Goal: Transaction & Acquisition: Purchase product/service

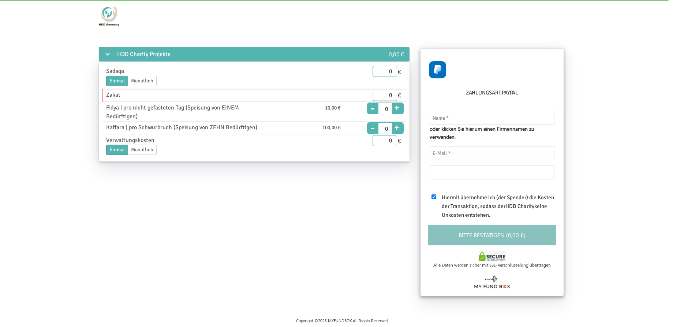
click at [384, 94] on input "0" at bounding box center [384, 95] width 25 height 11
type input "250.00"
click at [448, 117] on input "text" at bounding box center [491, 118] width 125 height 14
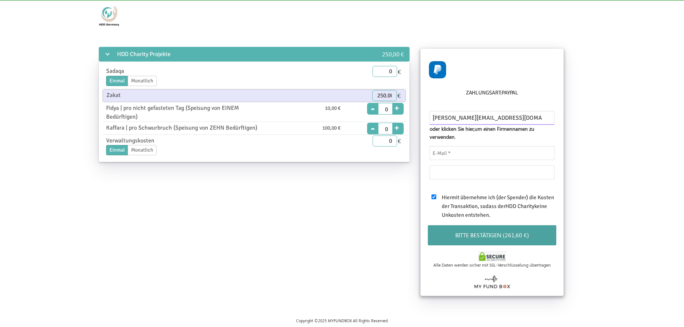
type input "[PERSON_NAME][EMAIL_ADDRESS][DOMAIN_NAME]"
click at [457, 154] on input "email" at bounding box center [491, 153] width 125 height 14
type input "r"
type input "[PERSON_NAME][EMAIL_ADDRESS][DOMAIN_NAME]"
click at [519, 238] on button "Bitte bestätigen (261,60 €)" at bounding box center [492, 235] width 129 height 20
